Goal: Navigation & Orientation: Find specific page/section

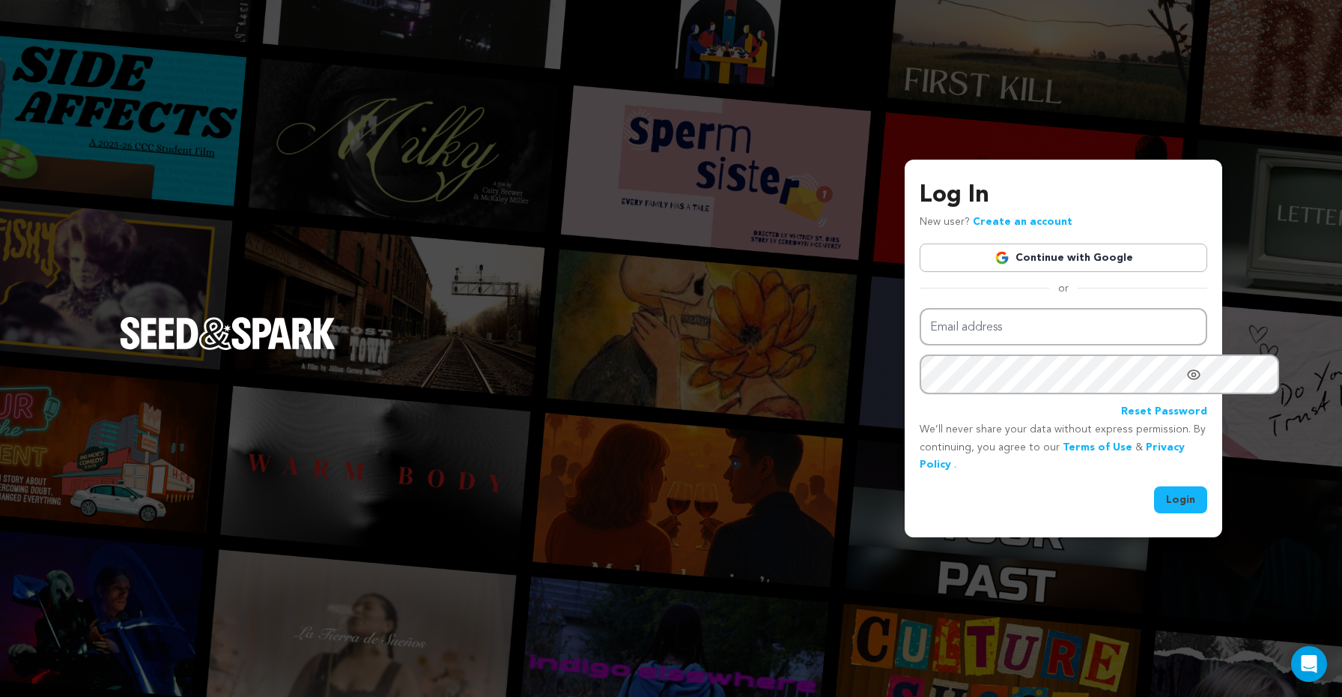
type input "[PERSON_NAME][EMAIL_ADDRESS][DOMAIN_NAME]"
click at [1154, 500] on button "Login" at bounding box center [1180, 499] width 53 height 27
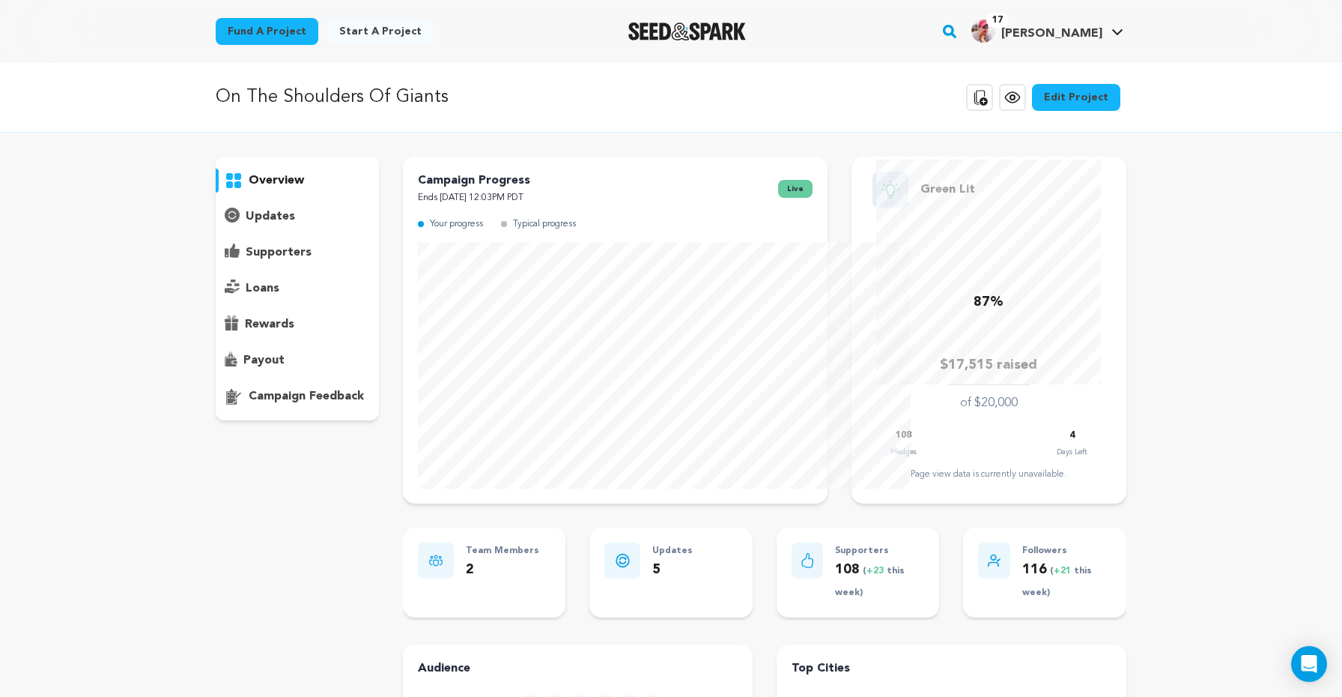
click at [246, 261] on p "supporters" at bounding box center [279, 252] width 66 height 18
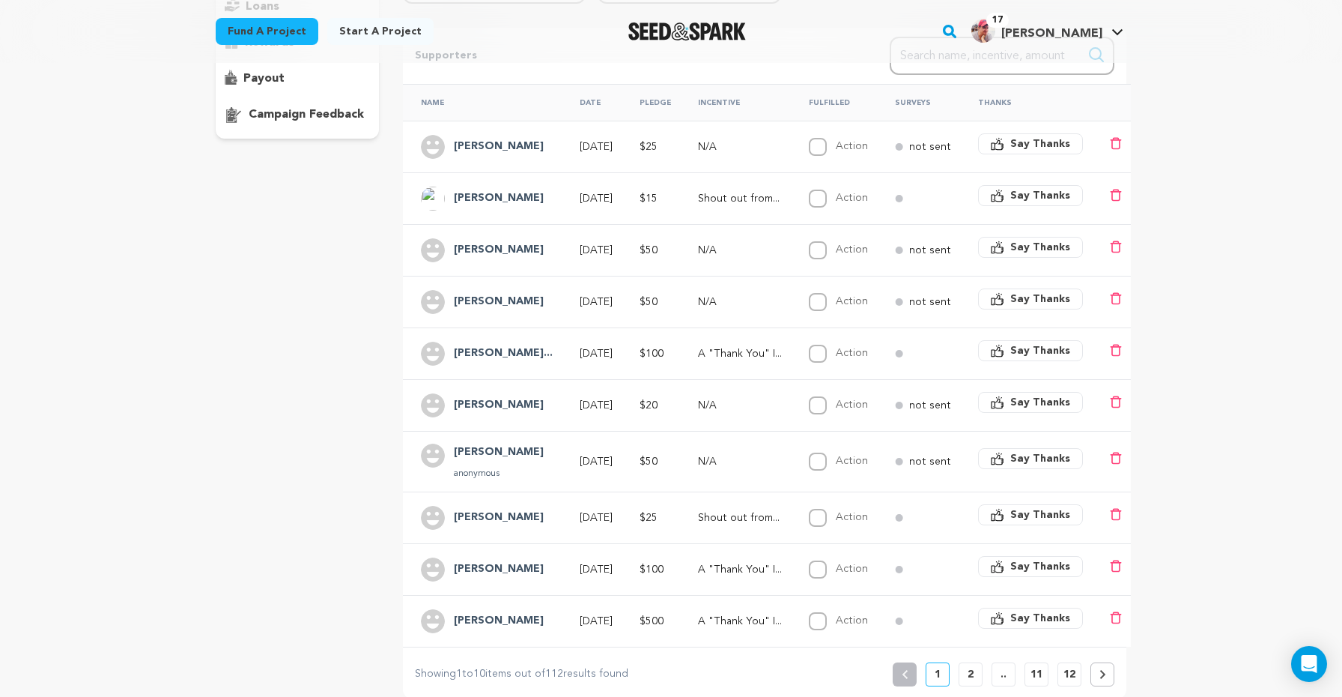
scroll to position [204, 0]
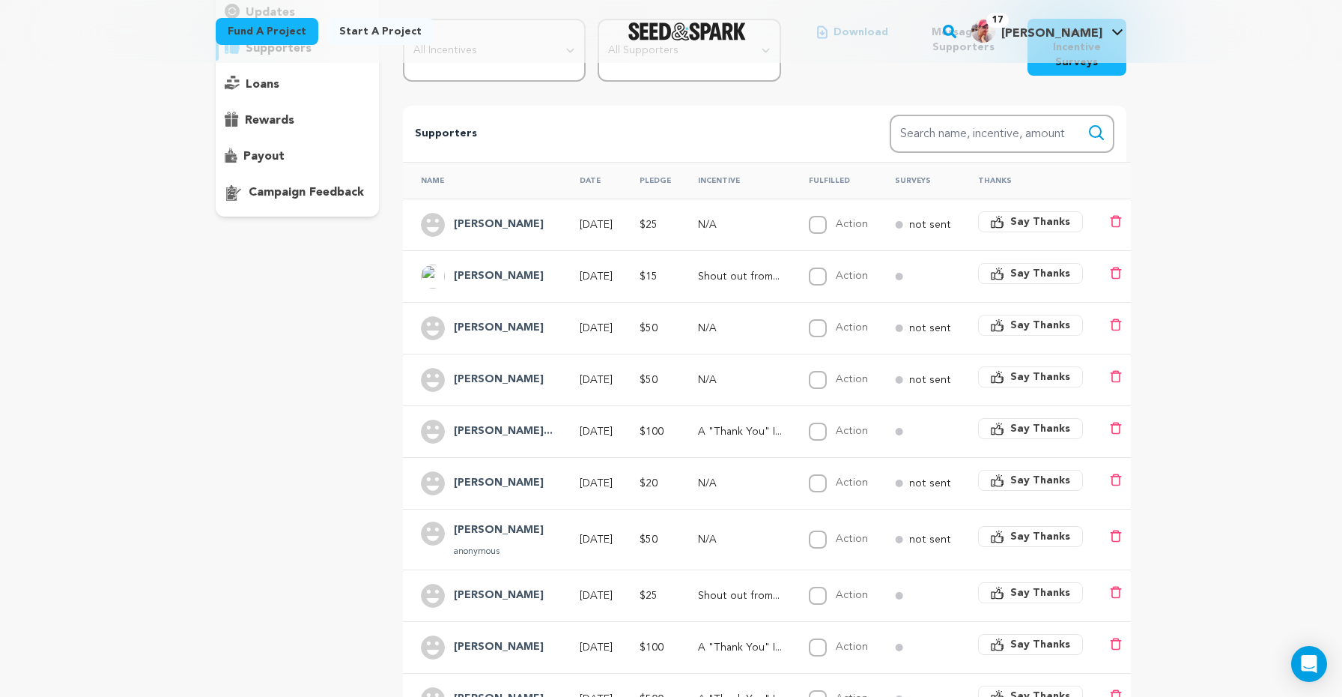
click at [965, 31] on div "Fund a project Start a project Search 17" at bounding box center [659, 31] width 935 height 39
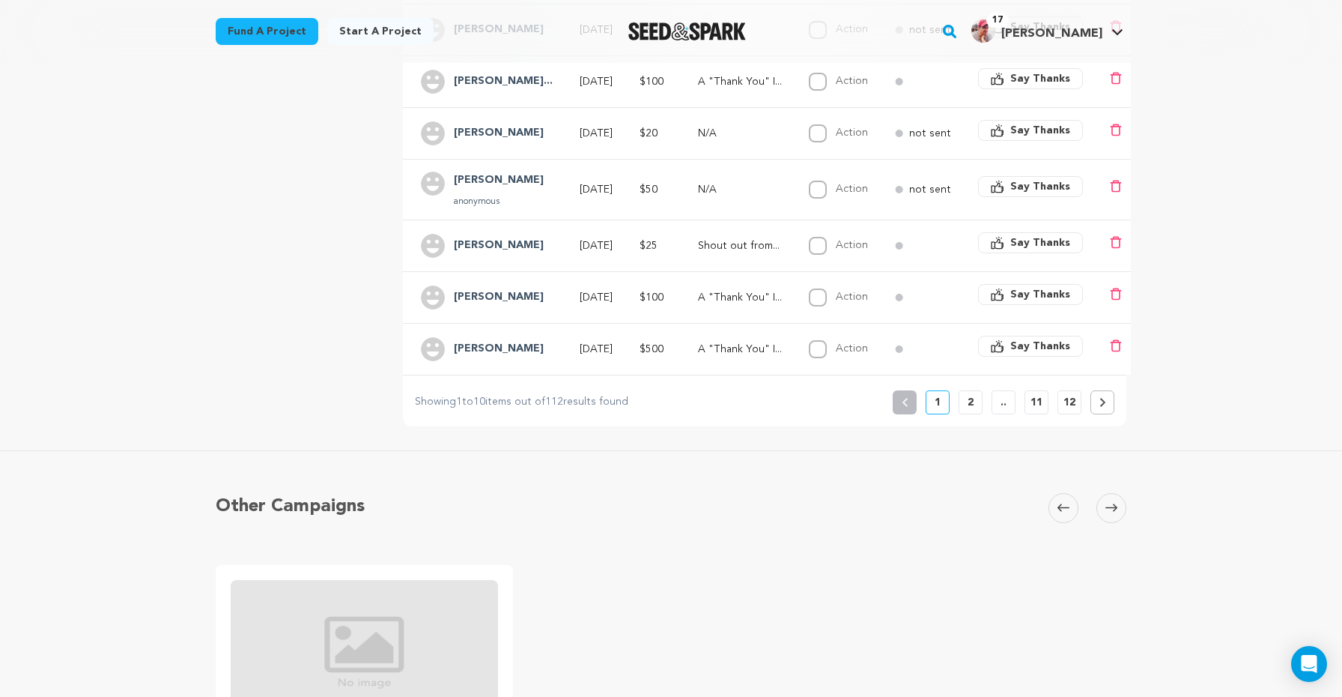
scroll to position [0, 0]
